Goal: Task Accomplishment & Management: Use online tool/utility

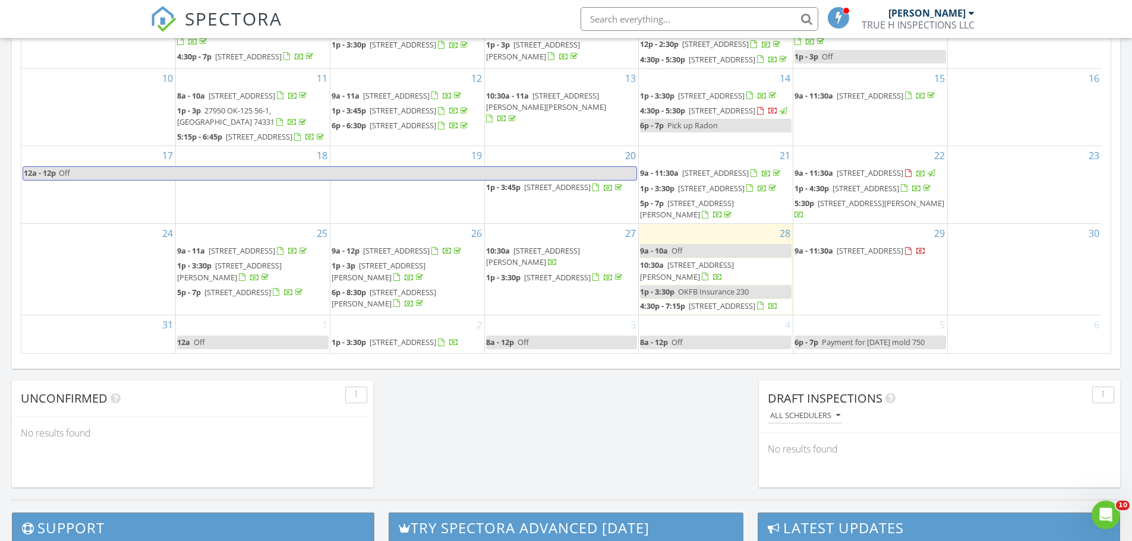
drag, startPoint x: 0, startPoint y: 0, endPoint x: 636, endPoint y: 19, distance: 636.5
click at [636, 19] on input "text" at bounding box center [699, 19] width 238 height 24
type input "2023 e"
click at [654, 21] on input "2023 e" at bounding box center [699, 19] width 238 height 24
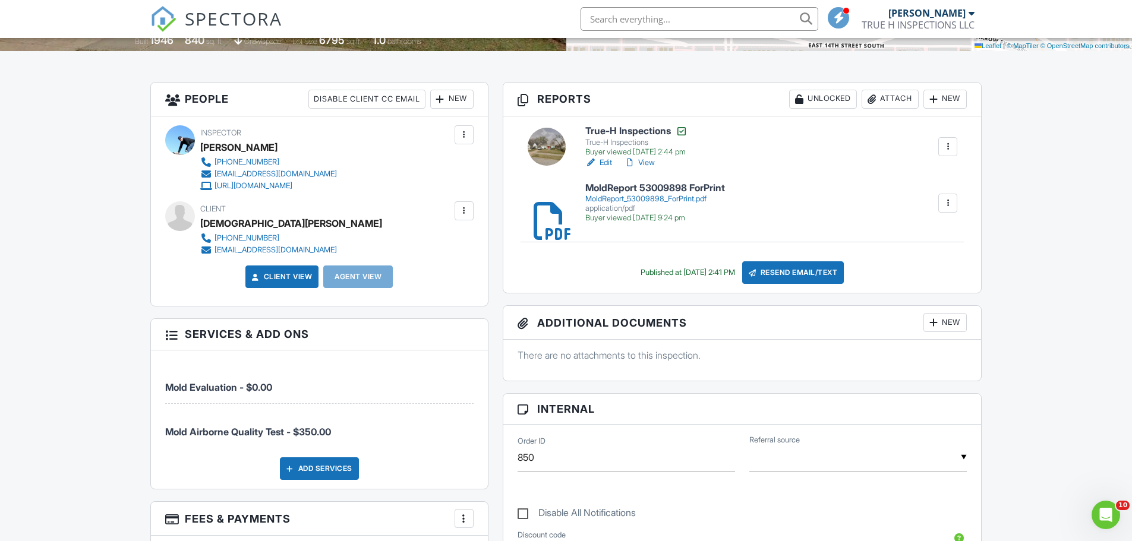
scroll to position [238, 0]
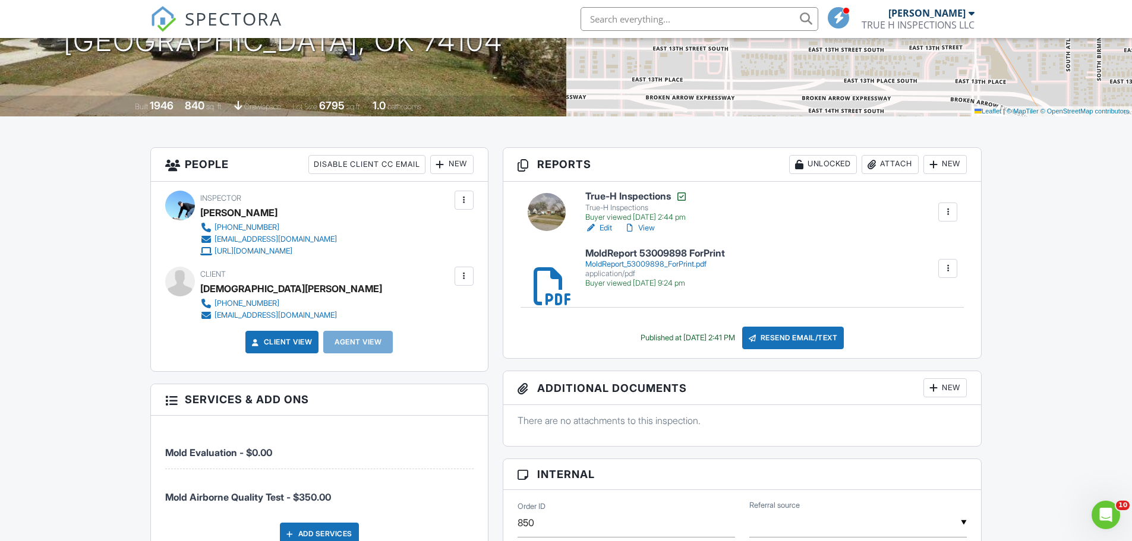
click at [655, 260] on div "MoldReport_53009898_ForPrint.pdf" at bounding box center [655, 265] width 140 height 10
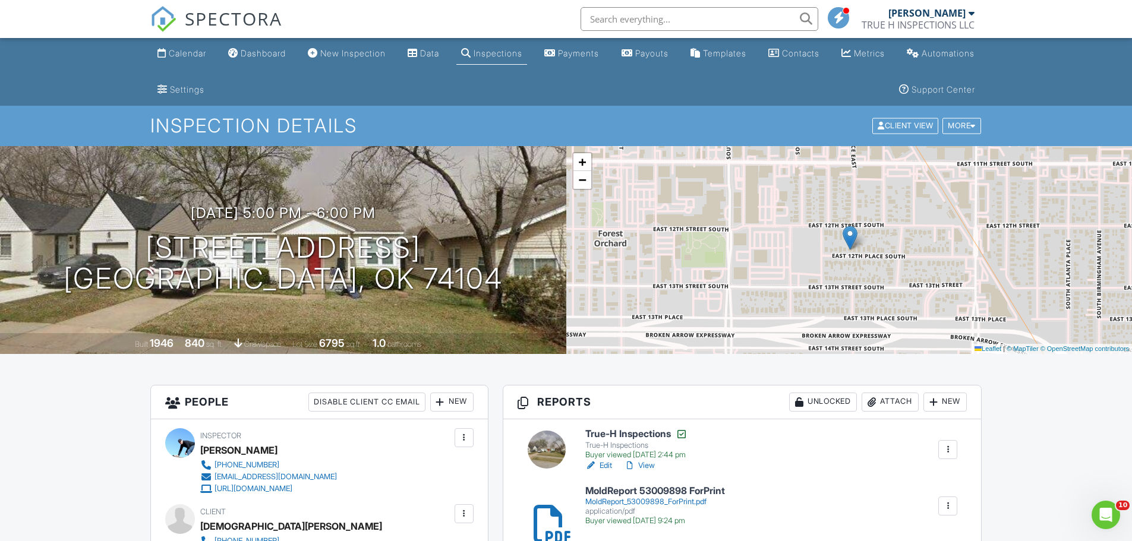
click at [277, 56] on div "Dashboard" at bounding box center [263, 53] width 45 height 10
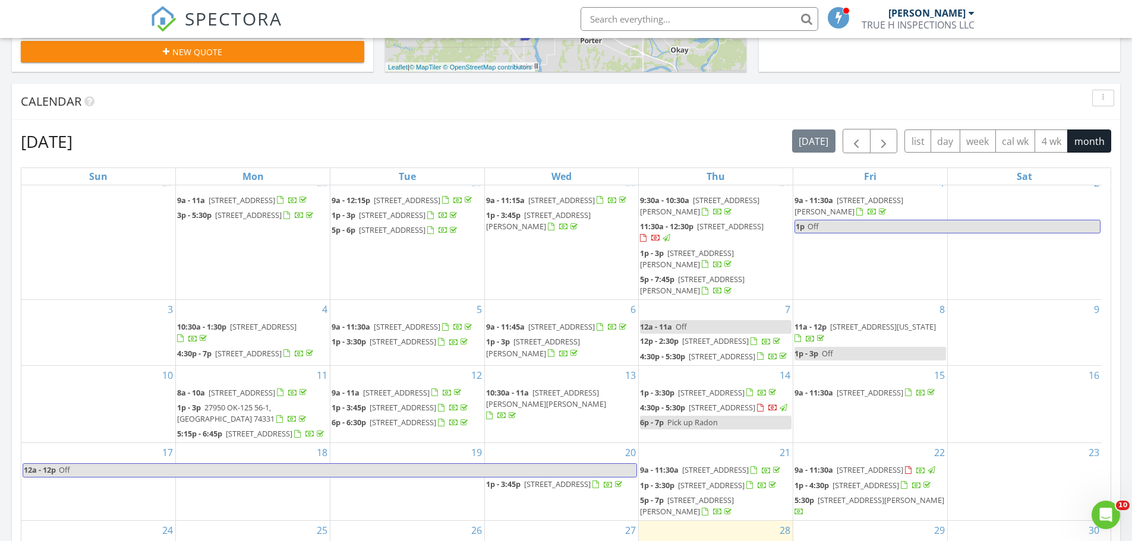
scroll to position [98, 0]
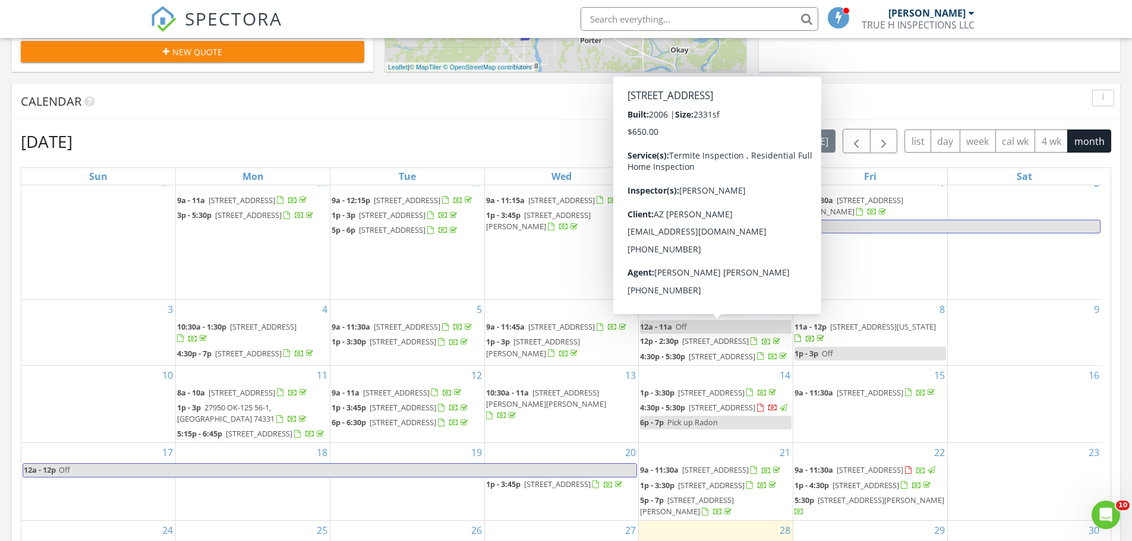
click at [514, 128] on div "August 2025 today list day week cal wk 4 wk month Sun Mon Tue Wed Thu Fri Sat 2…" at bounding box center [566, 390] width 1108 height 540
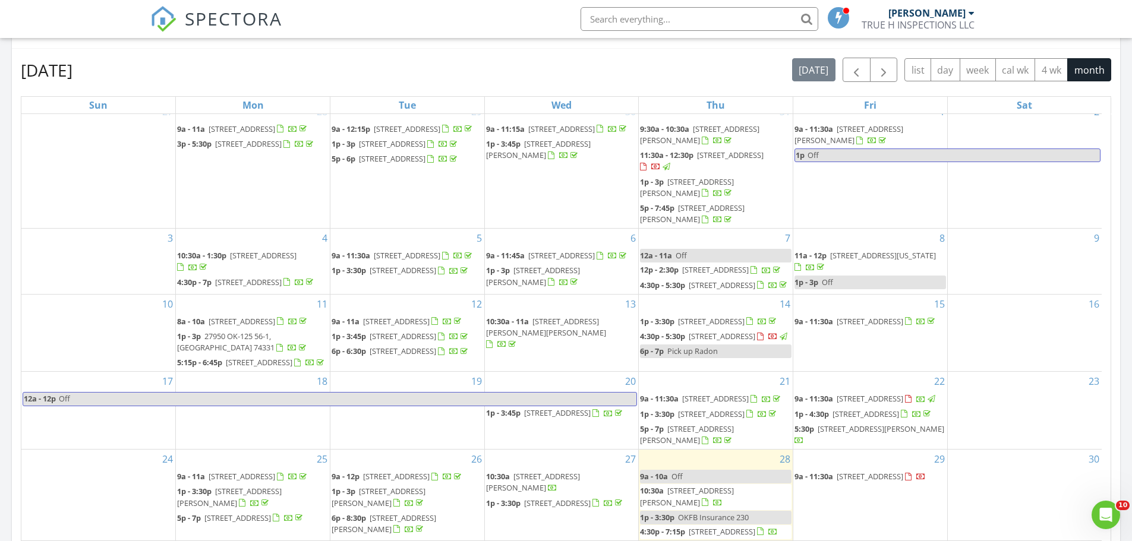
scroll to position [713, 0]
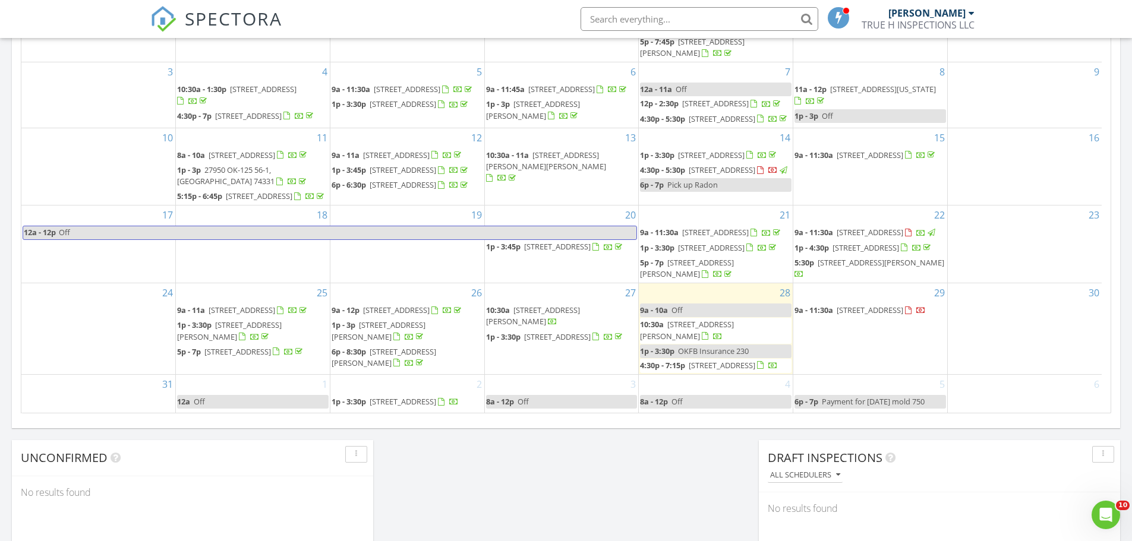
click at [614, 495] on div "Today Joshua Willinger 9:00 am Off Joshua Willinger 10:30 am 612 W 480, Pryor, …" at bounding box center [566, 18] width 1132 height 1081
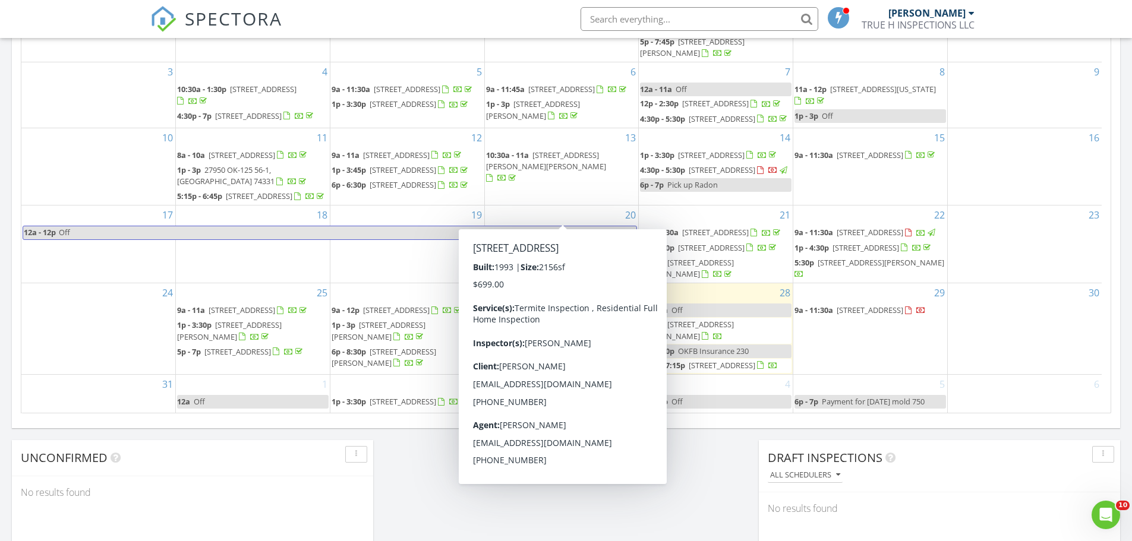
drag, startPoint x: 478, startPoint y: 504, endPoint x: 491, endPoint y: 502, distance: 12.6
click at [492, 497] on div "Today Joshua Willinger 9:00 am Off Joshua Willinger 10:30 am 612 W 480, Pryor, …" at bounding box center [566, 18] width 1132 height 1081
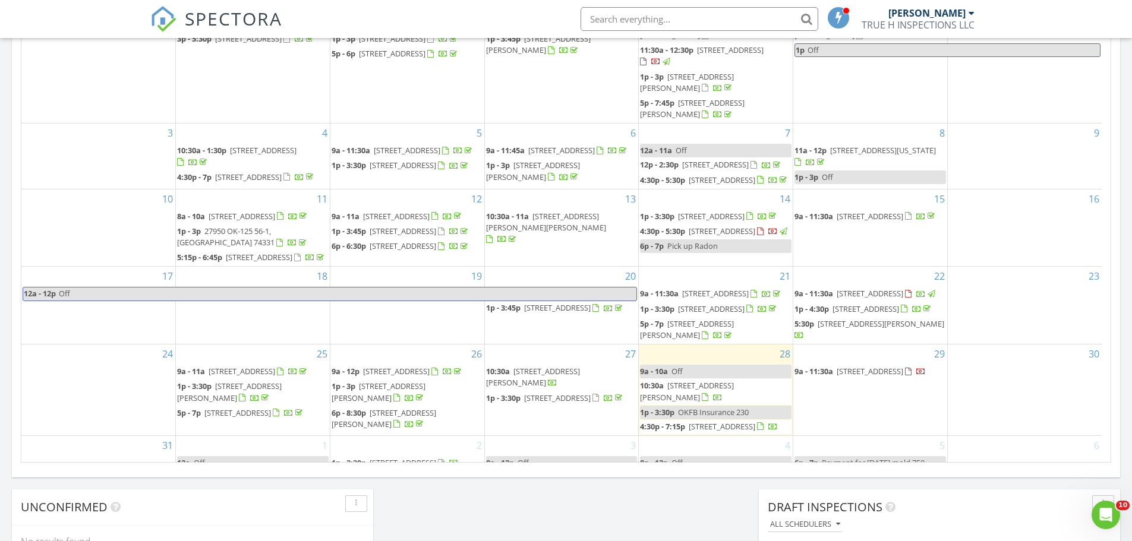
scroll to position [238, 0]
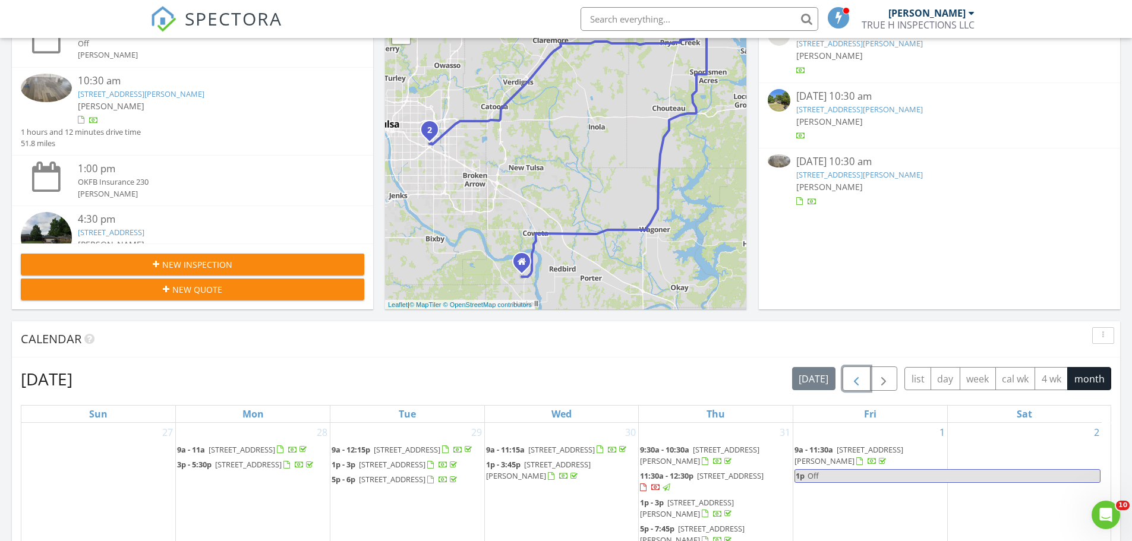
click at [844, 377] on button "button" at bounding box center [856, 379] width 28 height 24
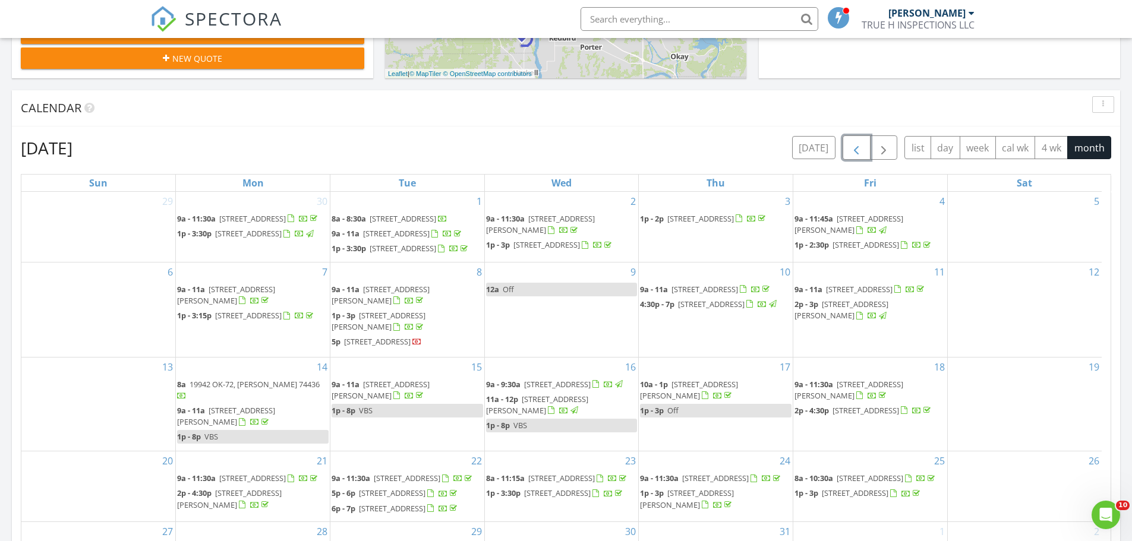
scroll to position [356, 0]
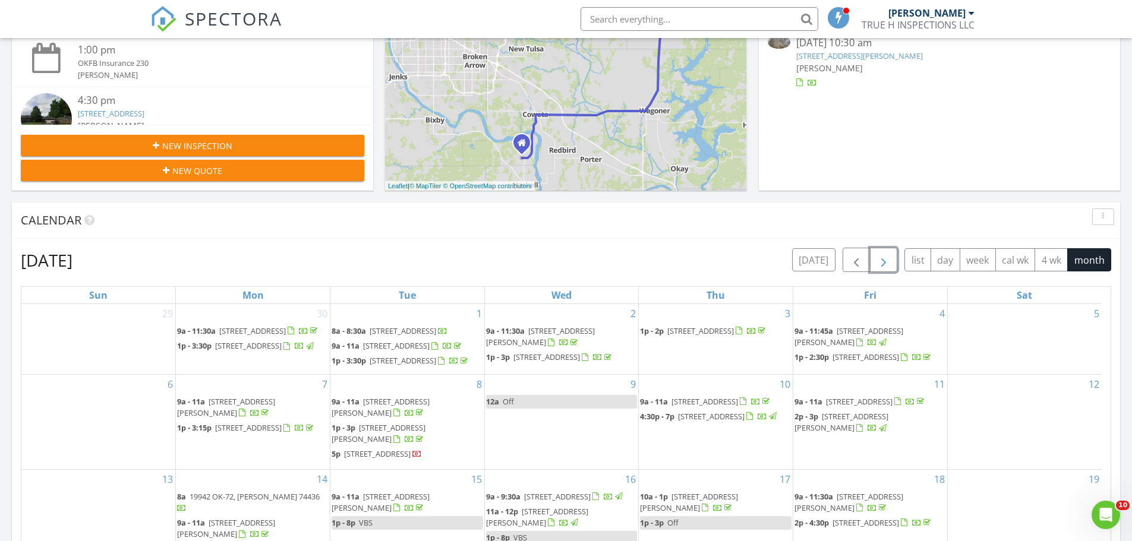
click at [881, 265] on span "button" at bounding box center [883, 260] width 14 height 14
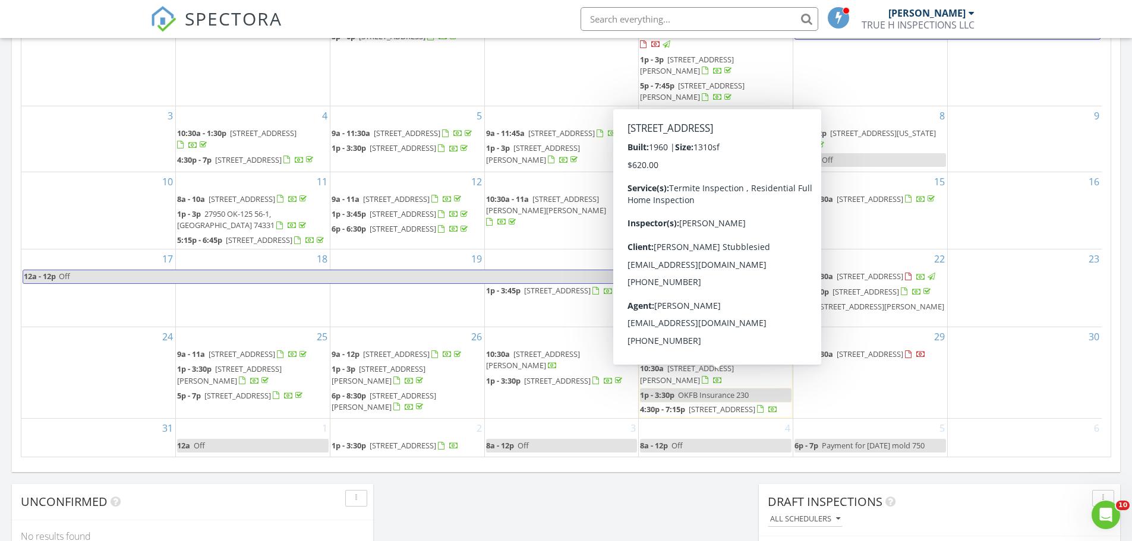
scroll to position [653, 0]
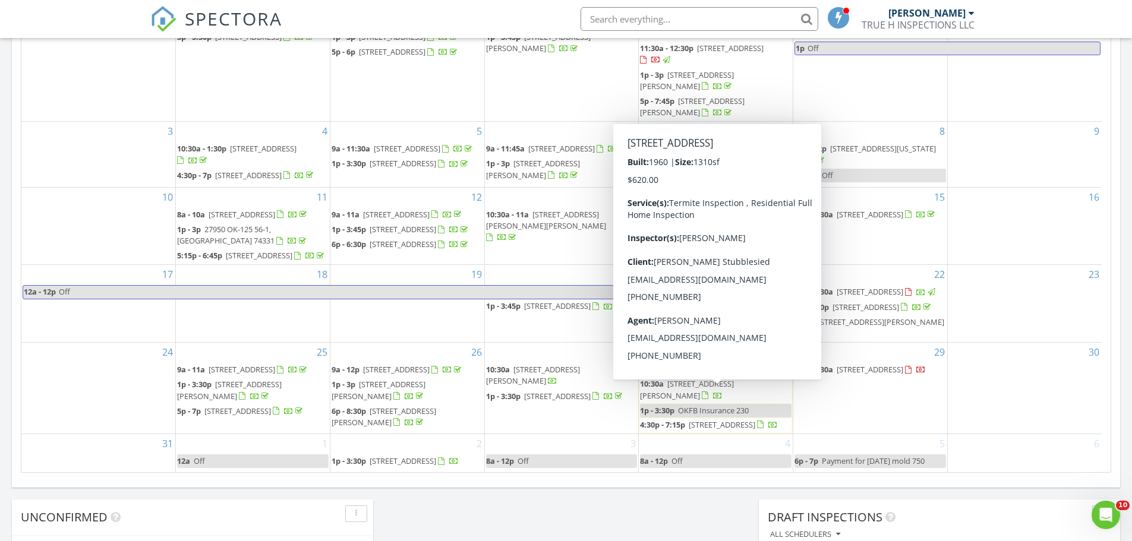
click at [597, 512] on div "Today Joshua Willinger 9:00 am Off Joshua Willinger 10:30 am 612 W 480, Pryor, …" at bounding box center [566, 77] width 1132 height 1081
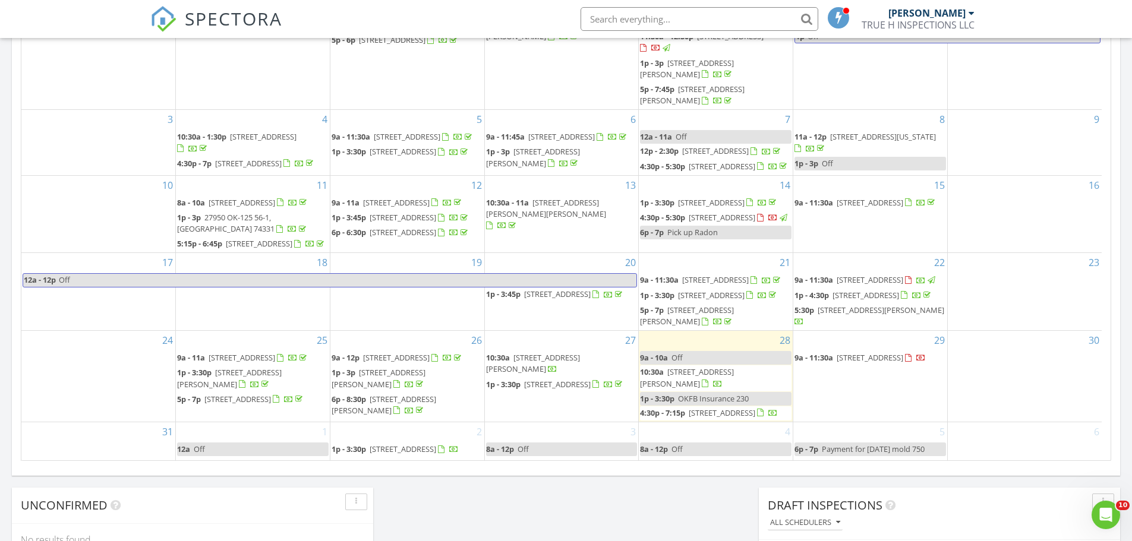
scroll to position [683, 0]
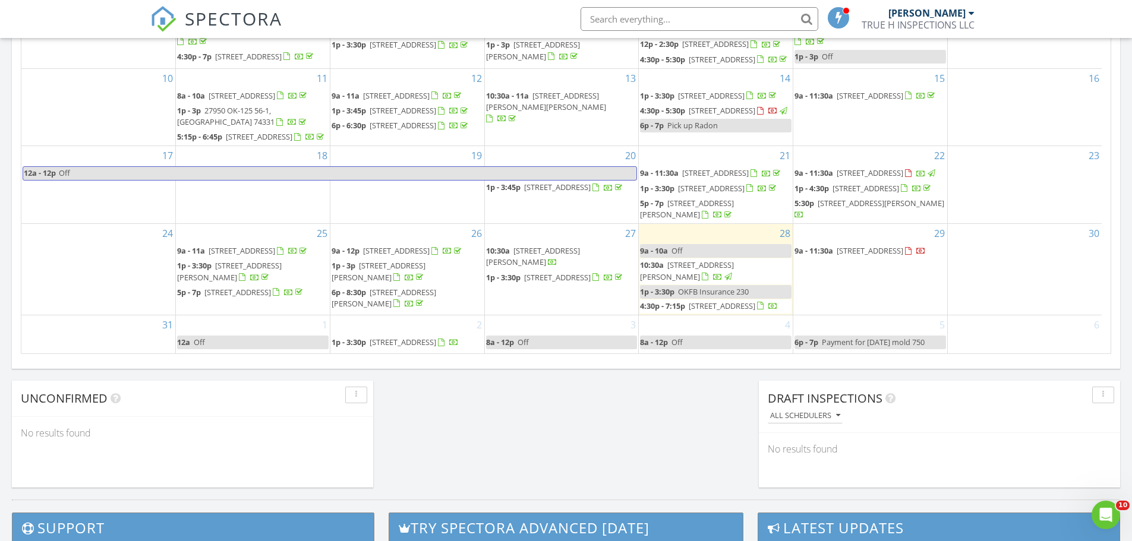
scroll to position [98, 0]
click at [459, 346] on span "1p - 3:30p [STREET_ADDRESS]" at bounding box center [394, 343] width 127 height 12
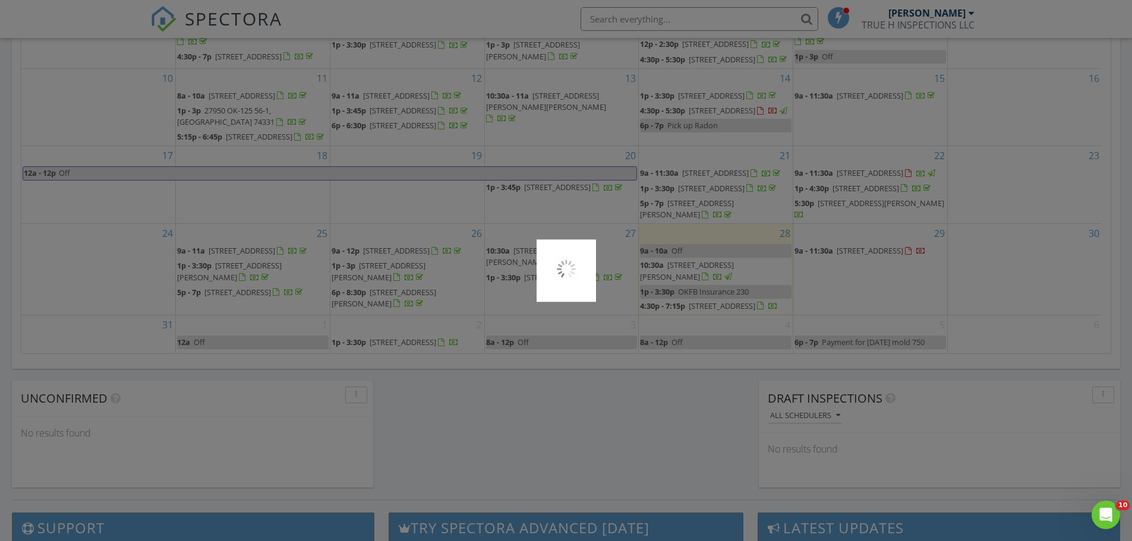
click at [544, 407] on div at bounding box center [566, 270] width 1132 height 541
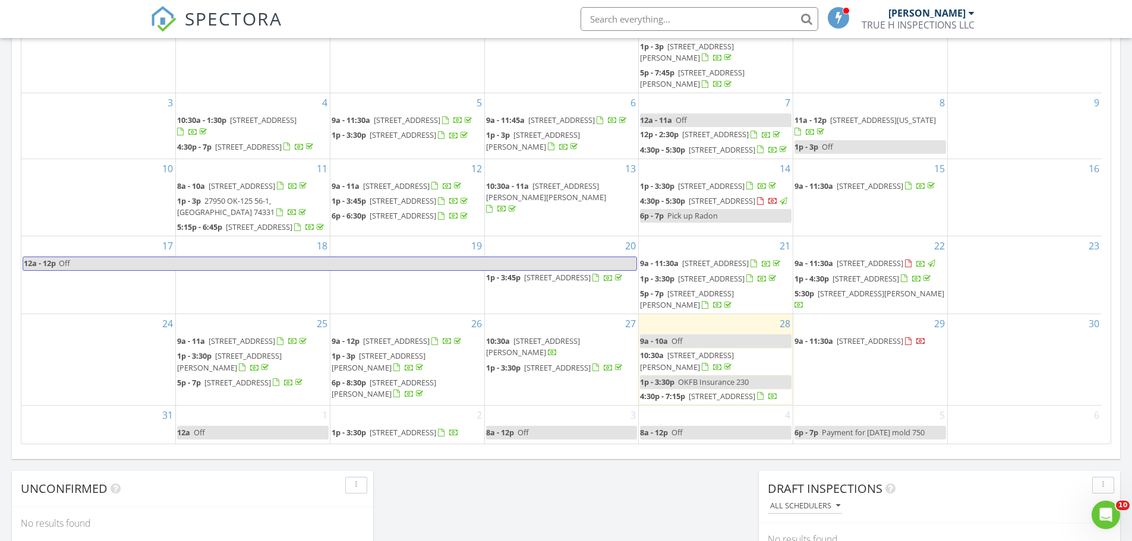
scroll to position [684, 0]
